Goal: Task Accomplishment & Management: Manage account settings

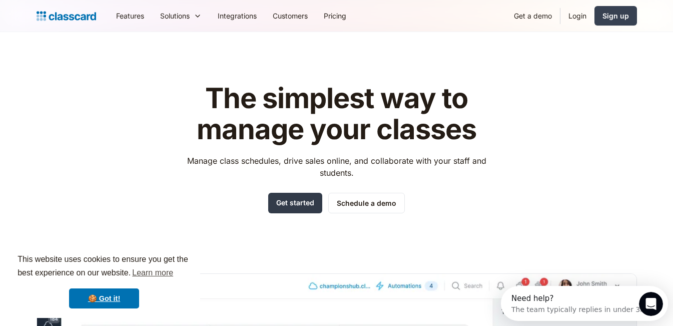
click at [293, 200] on link "Get started" at bounding box center [295, 203] width 54 height 21
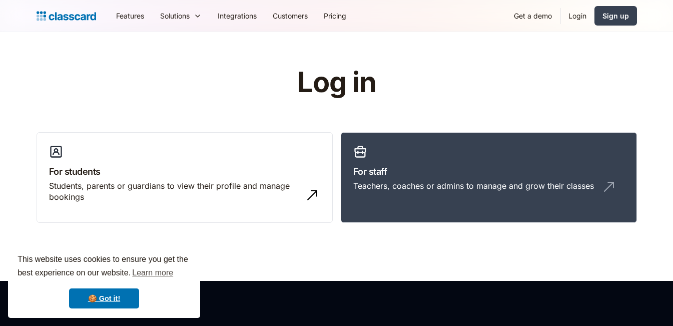
click at [521, 203] on link "For staff Teachers, coaches or admins to manage and grow their classes" at bounding box center [489, 177] width 296 height 91
